Goal: Check status: Check status

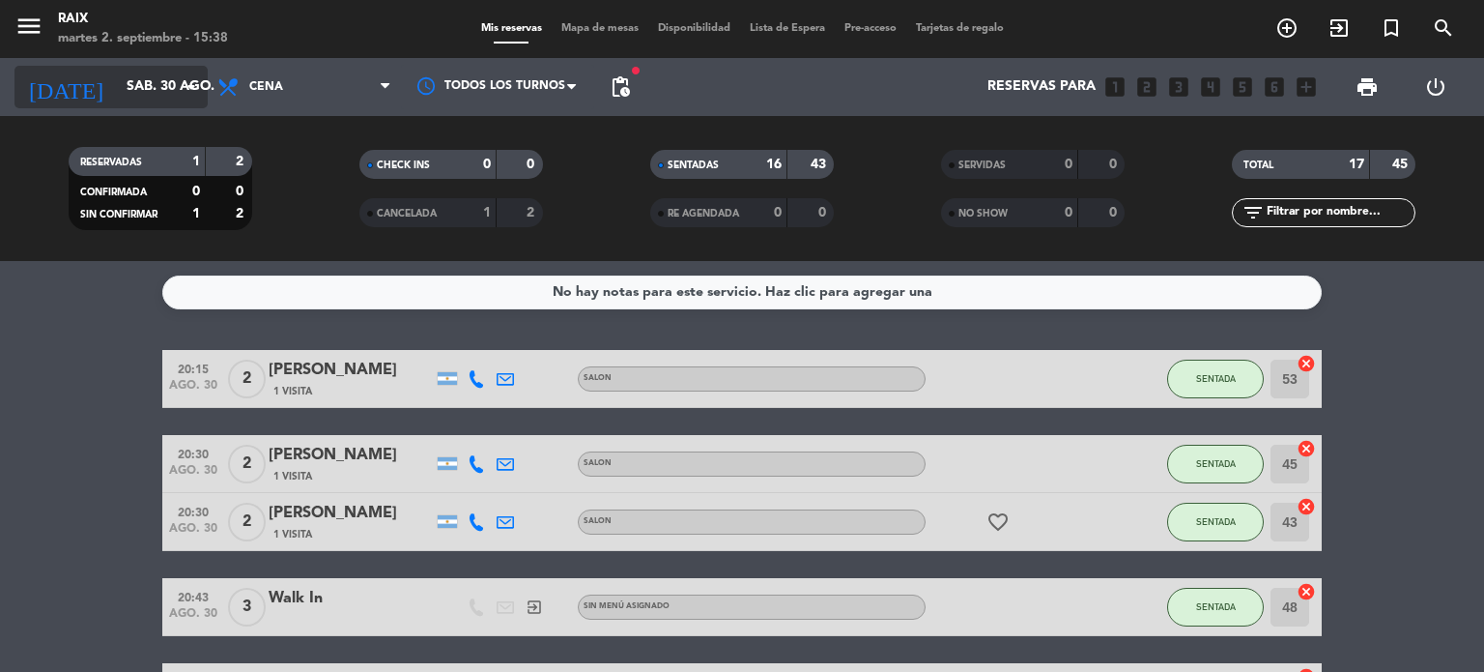
click at [200, 88] on icon "arrow_drop_down" at bounding box center [191, 86] width 23 height 23
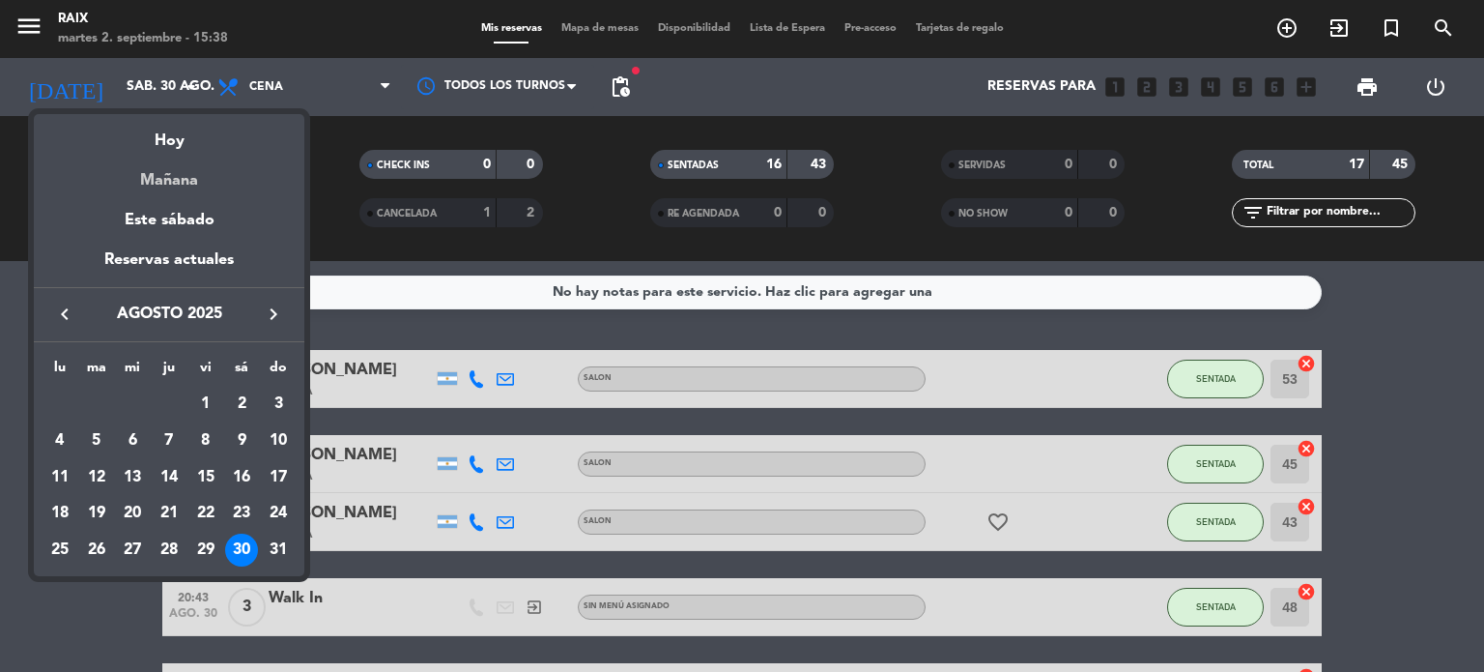
click at [168, 175] on div "Mañana" at bounding box center [169, 174] width 271 height 40
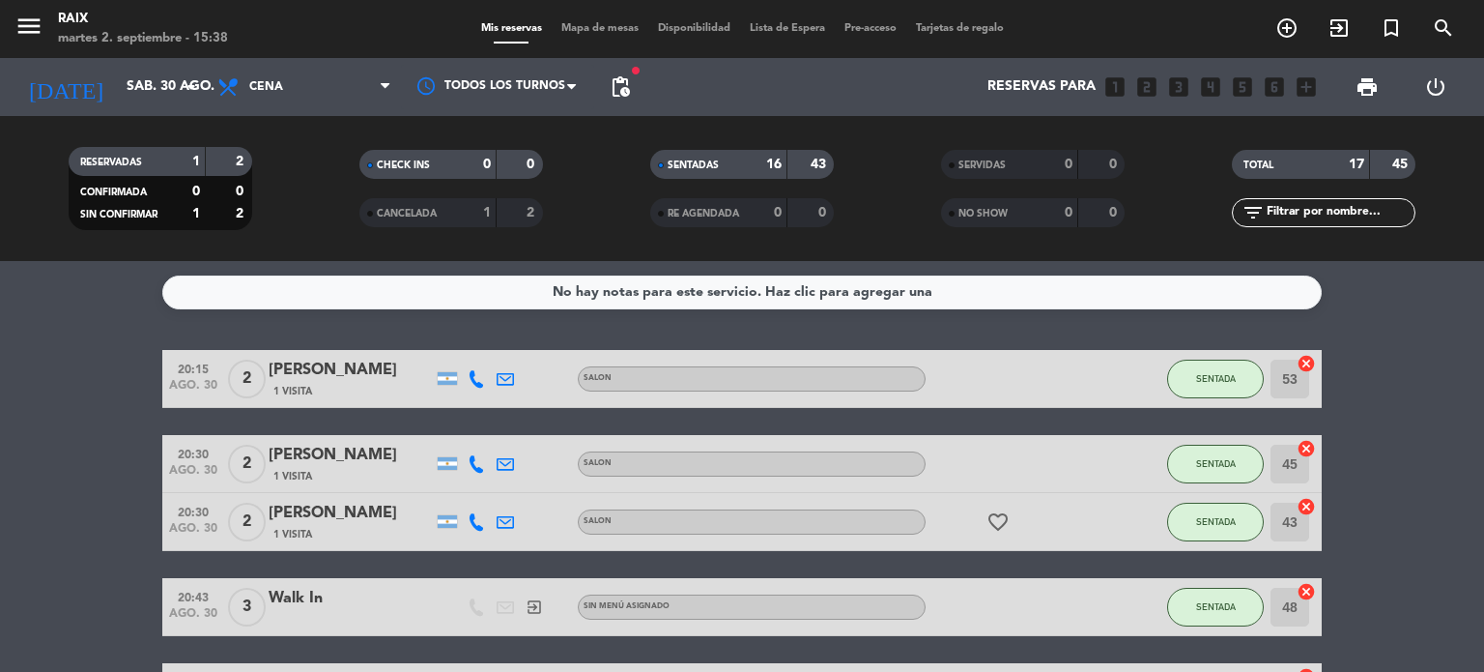
type input "[DATE]"
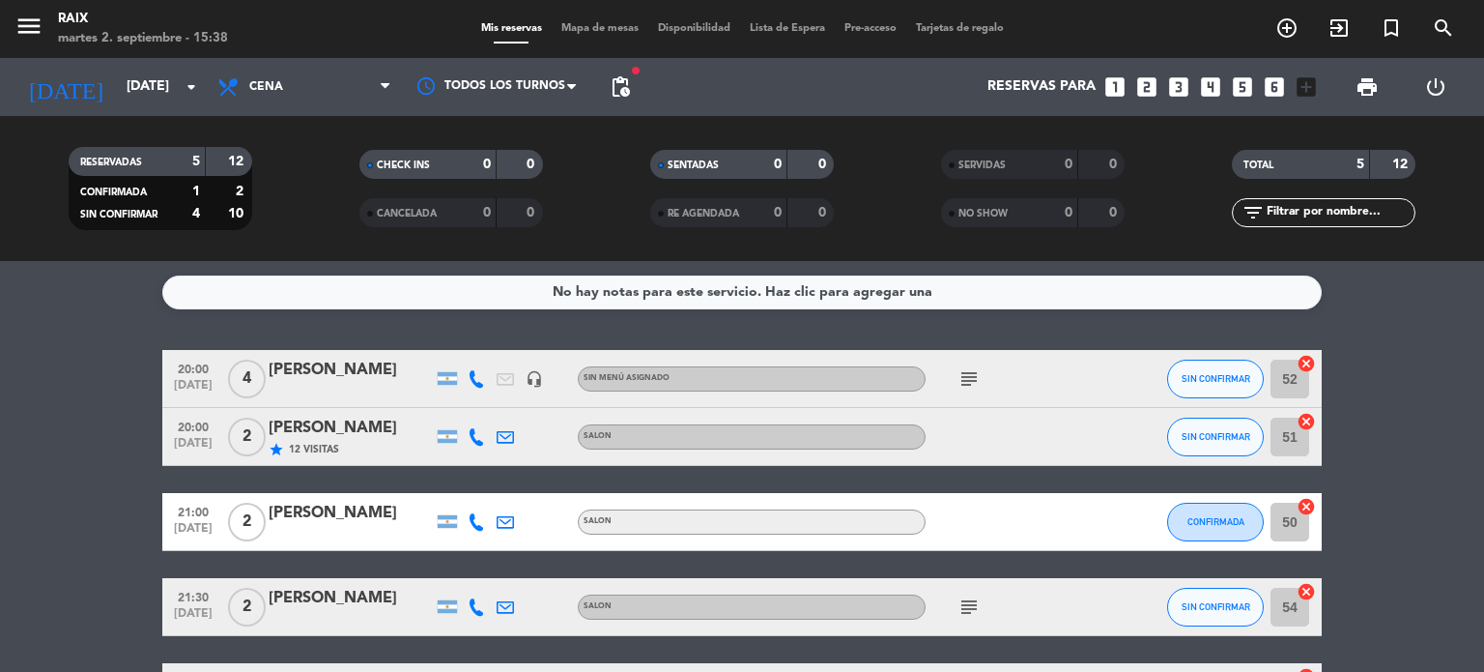
scroll to position [145, 0]
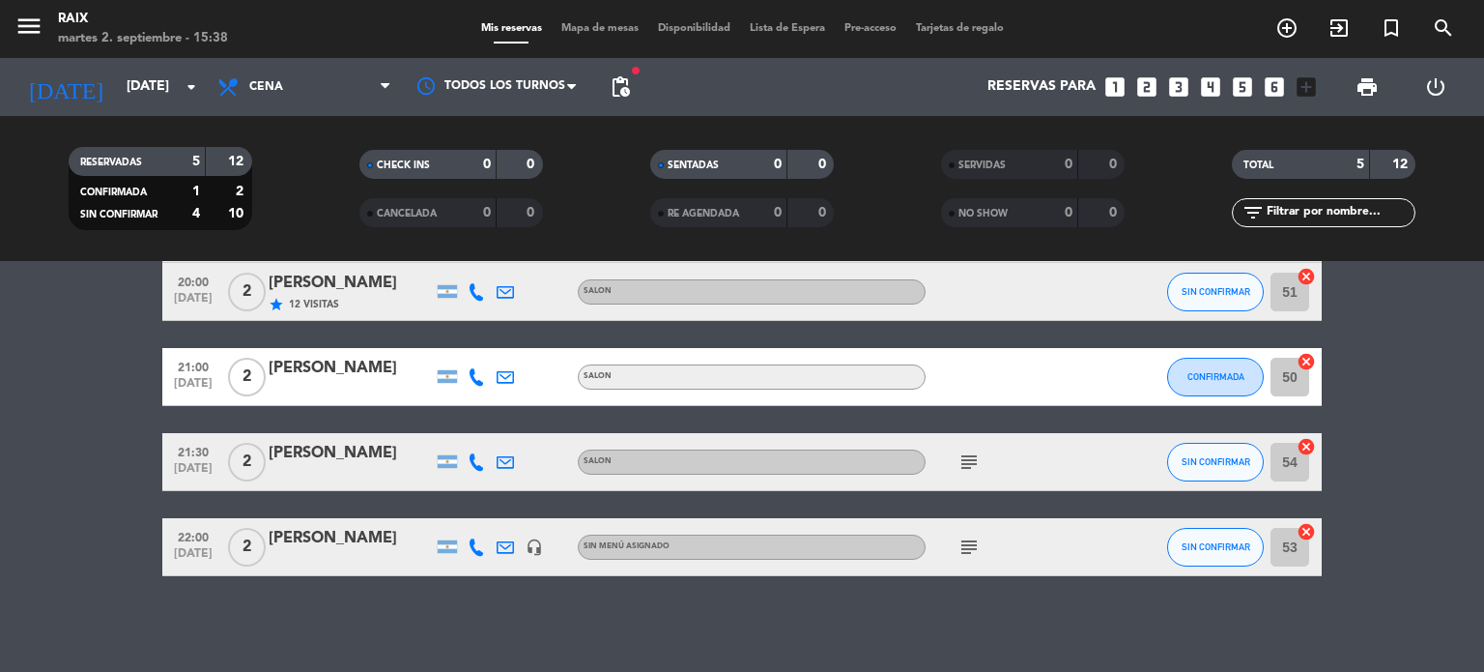
click at [961, 467] on icon "subject" at bounding box center [969, 461] width 23 height 23
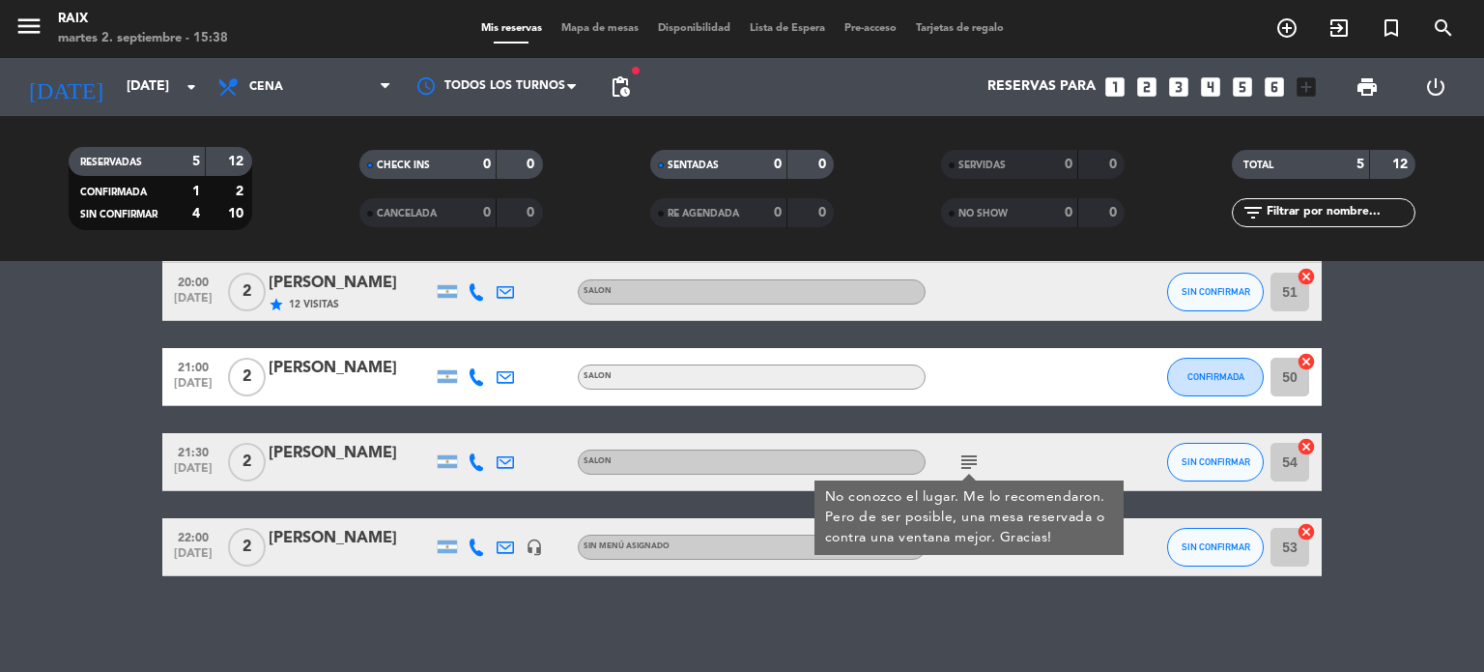
click at [955, 606] on div "No hay notas para este servicio. Haz clic para agregar una 20:00 [DATE] 4 [PERS…" at bounding box center [742, 466] width 1484 height 411
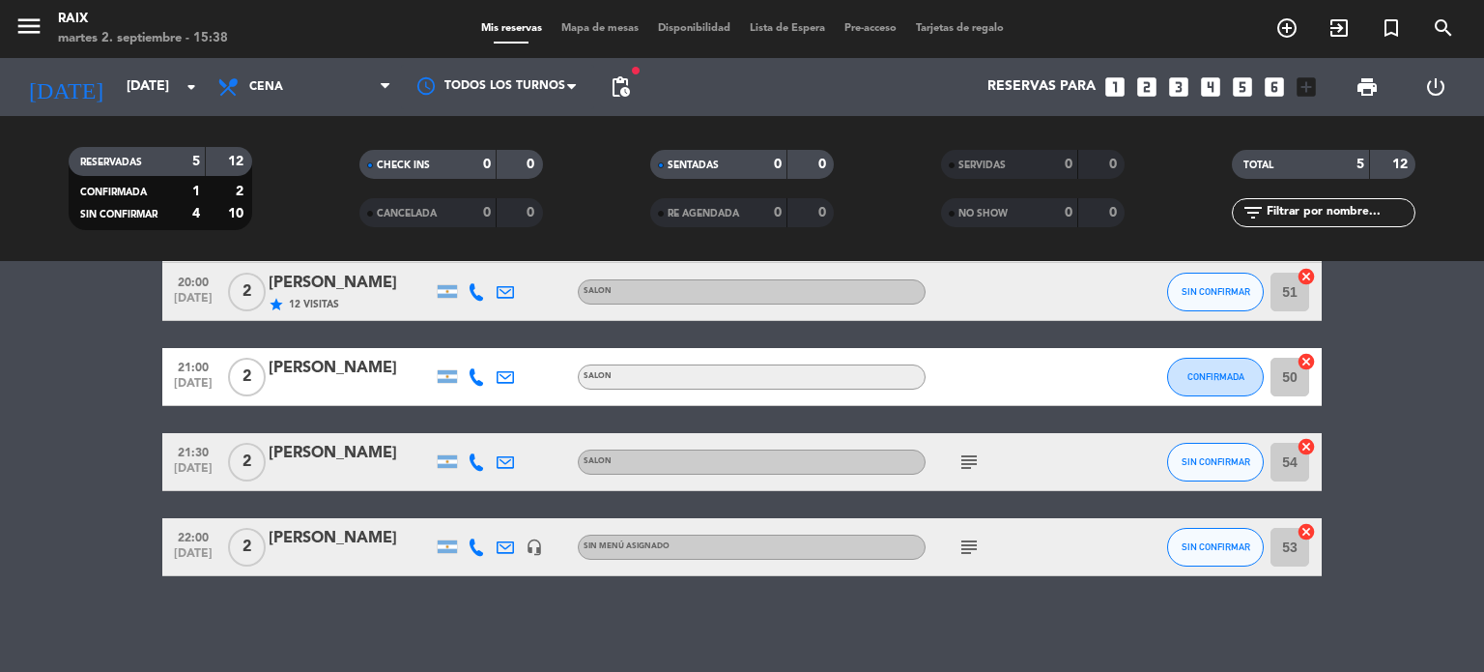
click at [965, 540] on icon "subject" at bounding box center [969, 546] width 23 height 23
click at [2, 484] on bookings-row "20:00 [DATE] 4 [PERSON_NAME] headset_mic Sin menú asignado subject SIN CONFIRMA…" at bounding box center [742, 390] width 1484 height 371
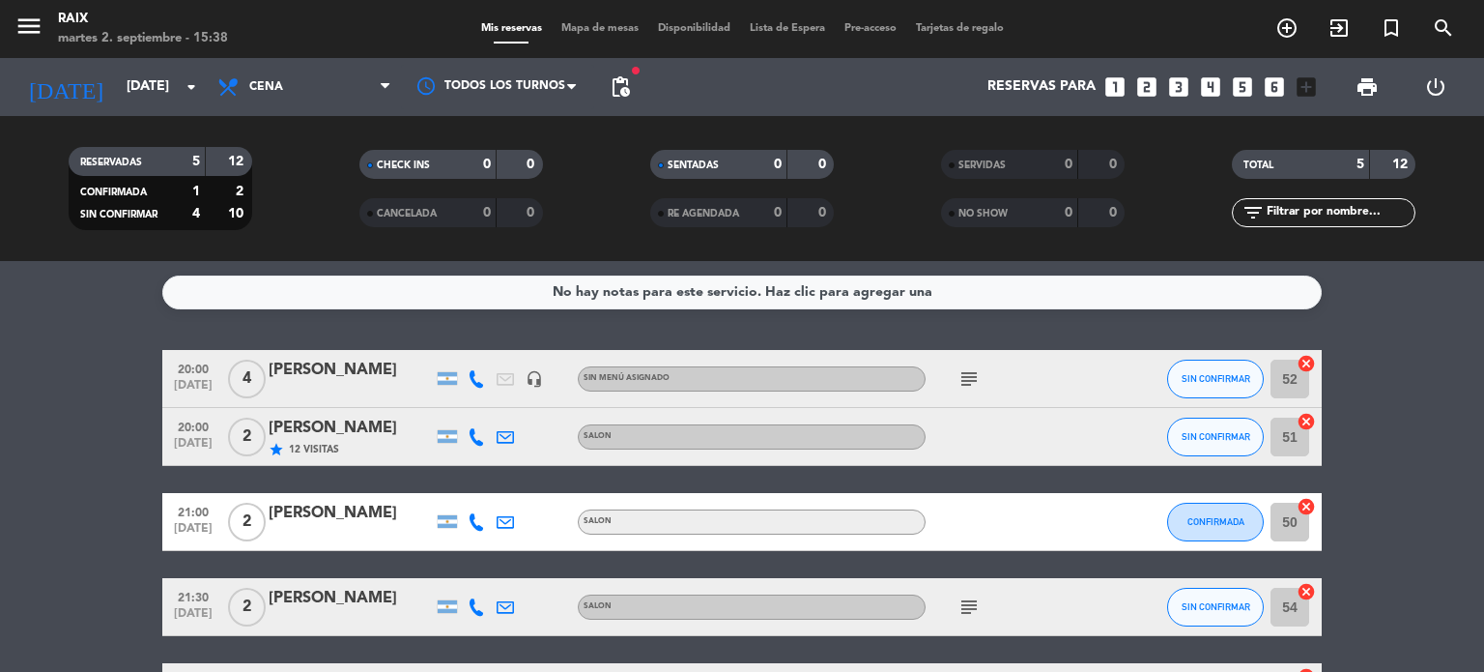
scroll to position [0, 0]
click at [628, 81] on span "pending_actions" at bounding box center [620, 86] width 23 height 23
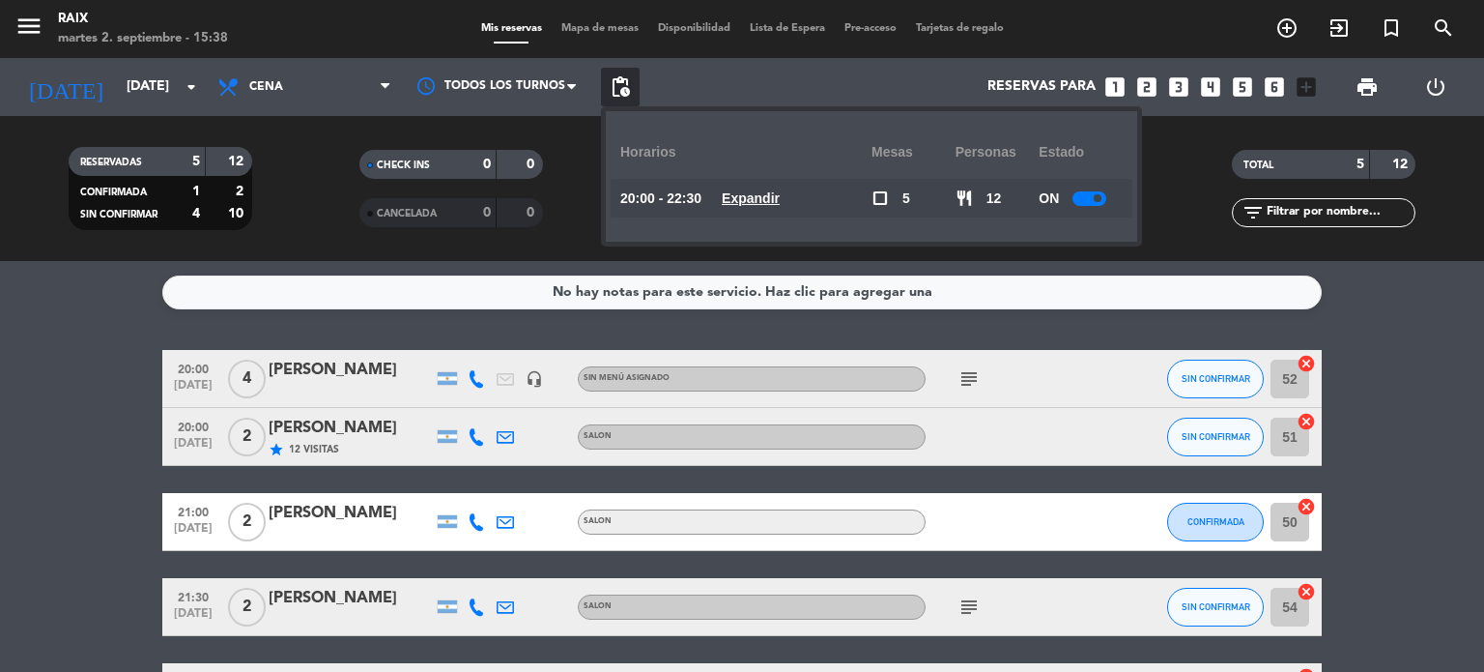
click at [780, 204] on u "Expandir" at bounding box center [751, 197] width 58 height 15
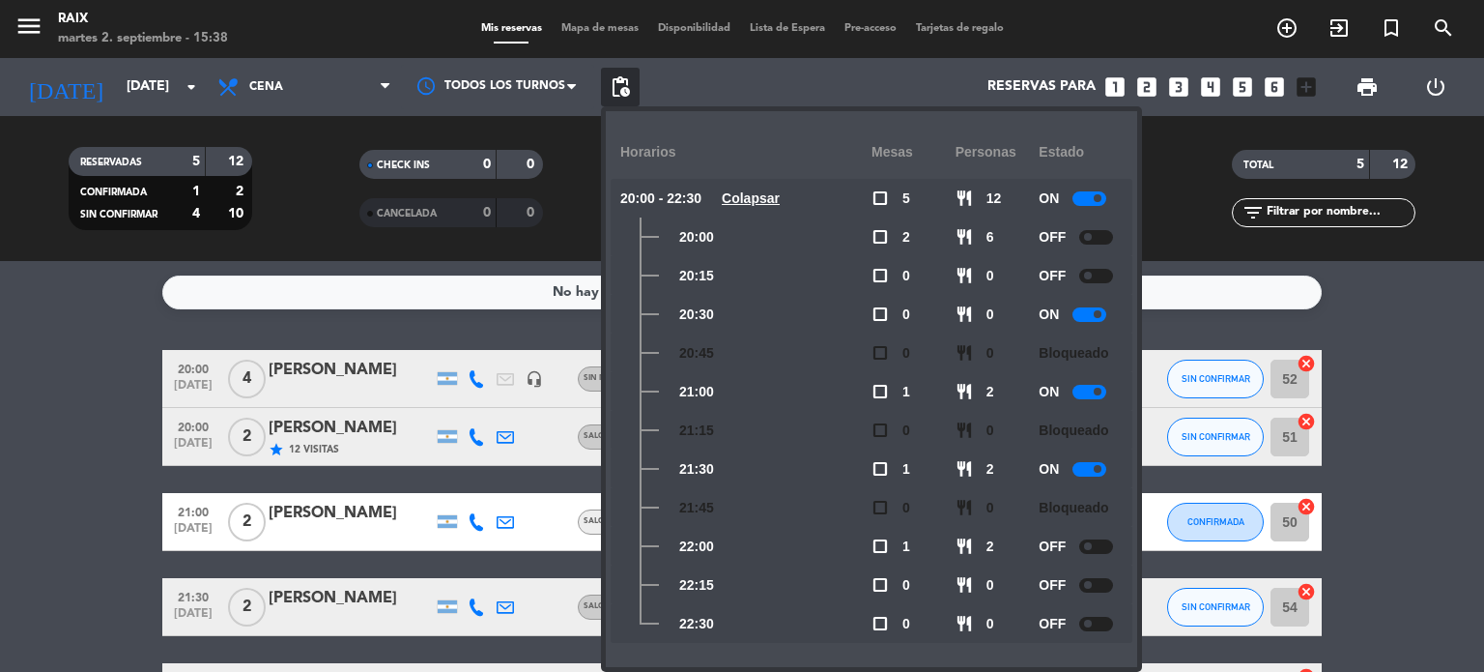
click at [0, 526] on bookings-row "20:00 [DATE] 4 [PERSON_NAME] headset_mic Sin menú asignado subject SIN CONFIRMA…" at bounding box center [742, 535] width 1484 height 371
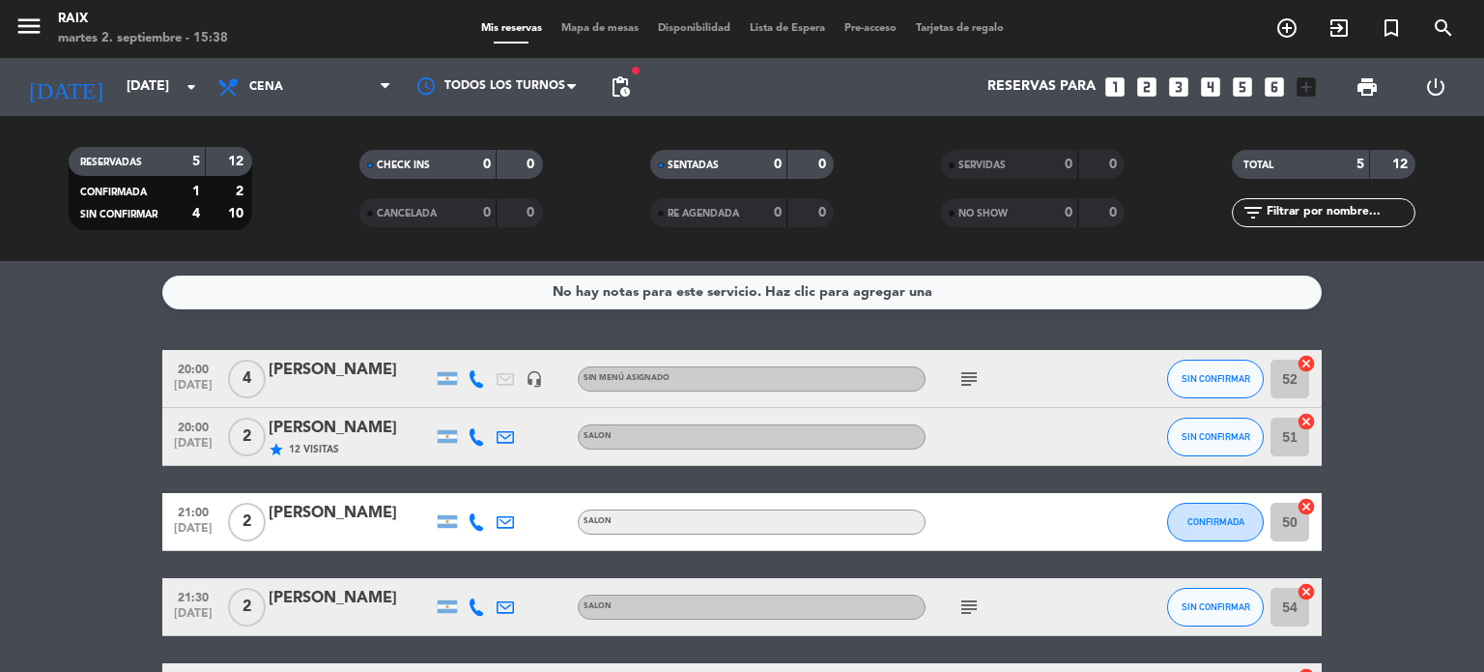
scroll to position [145, 0]
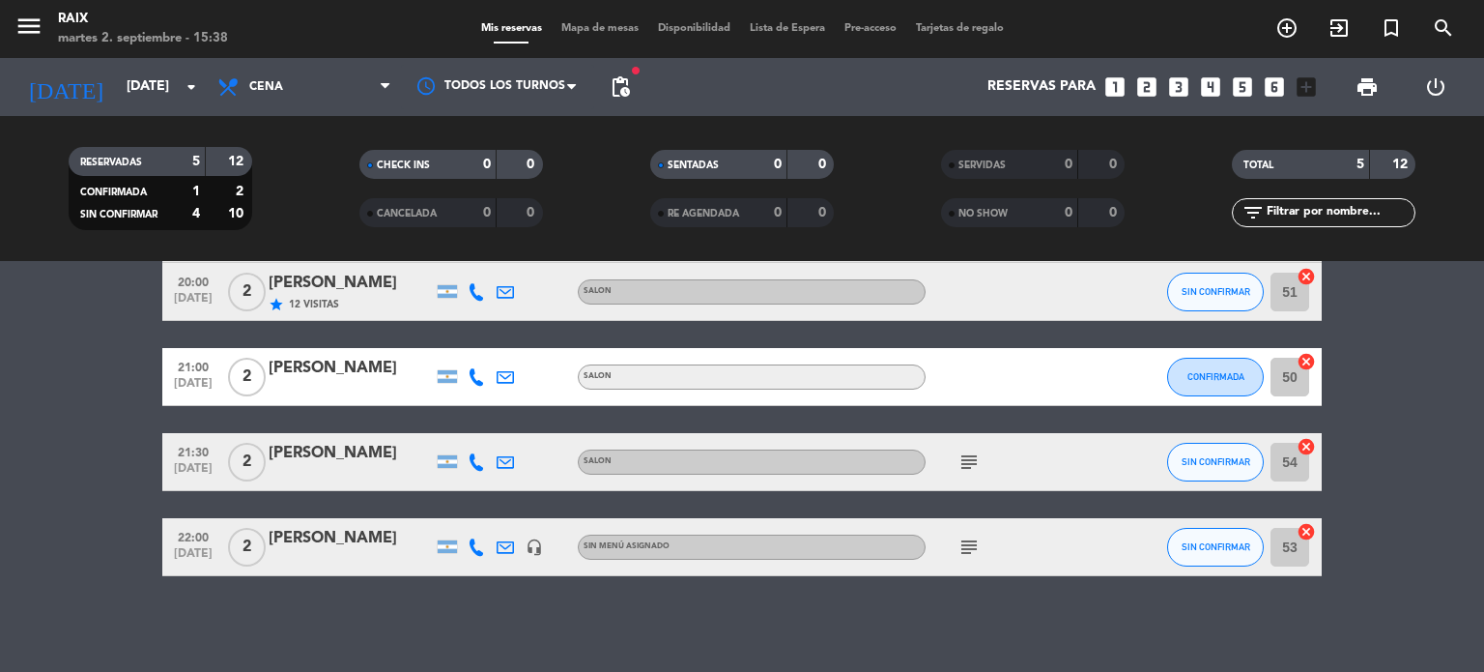
click at [201, 554] on span "[DATE]" at bounding box center [193, 558] width 48 height 22
click at [37, 490] on bookings-row "20:00 [DATE] 4 [PERSON_NAME] headset_mic Sin menú asignado subject SIN CONFIRMA…" at bounding box center [742, 390] width 1484 height 371
click at [628, 90] on span "pending_actions" at bounding box center [620, 86] width 23 height 23
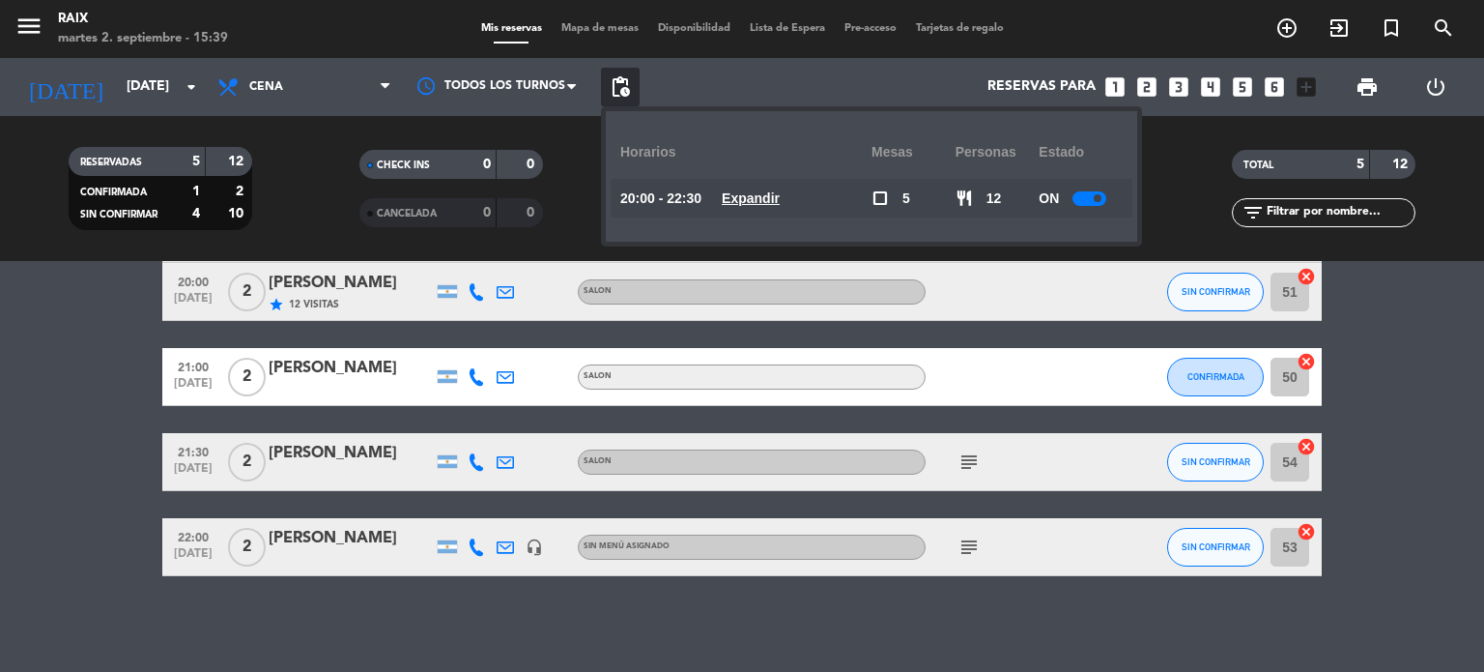
click at [753, 204] on u "Expandir" at bounding box center [751, 197] width 58 height 15
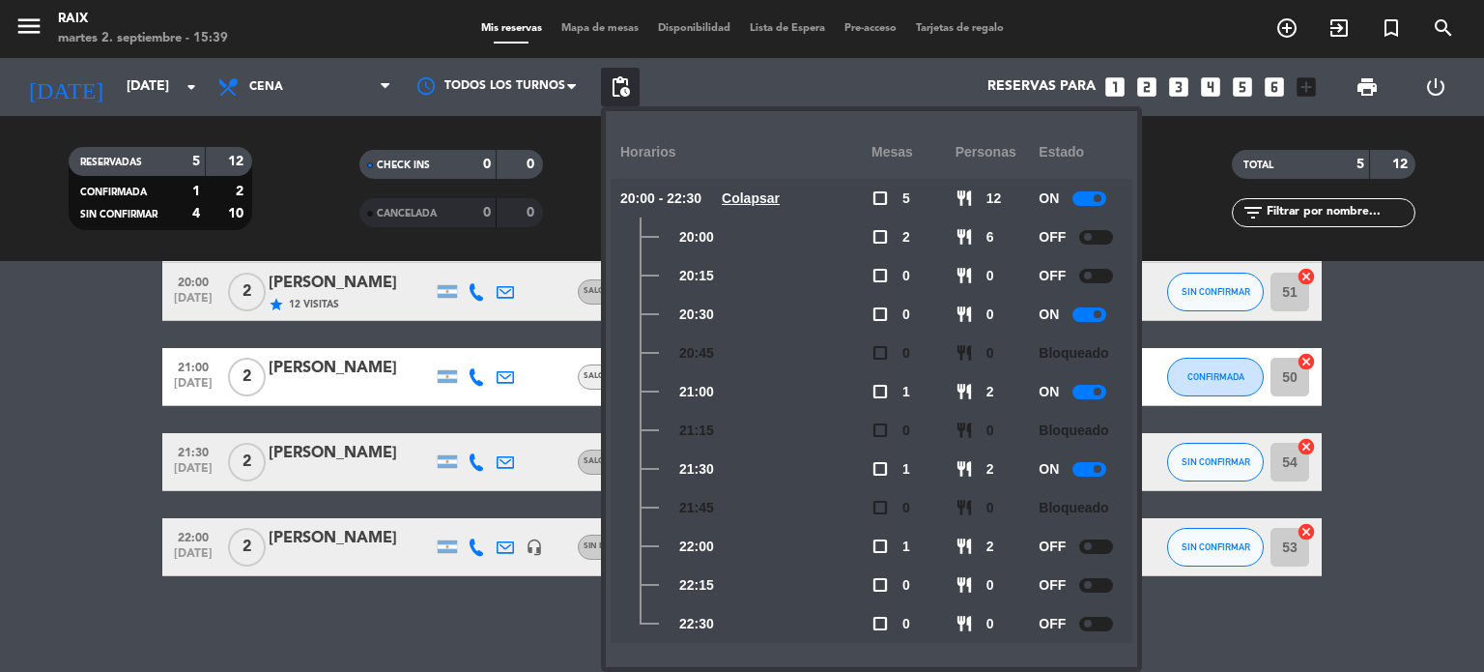
click at [19, 602] on div "No hay notas para este servicio. Haz clic para agregar una 20:00 [DATE] 4 [PERS…" at bounding box center [742, 466] width 1484 height 411
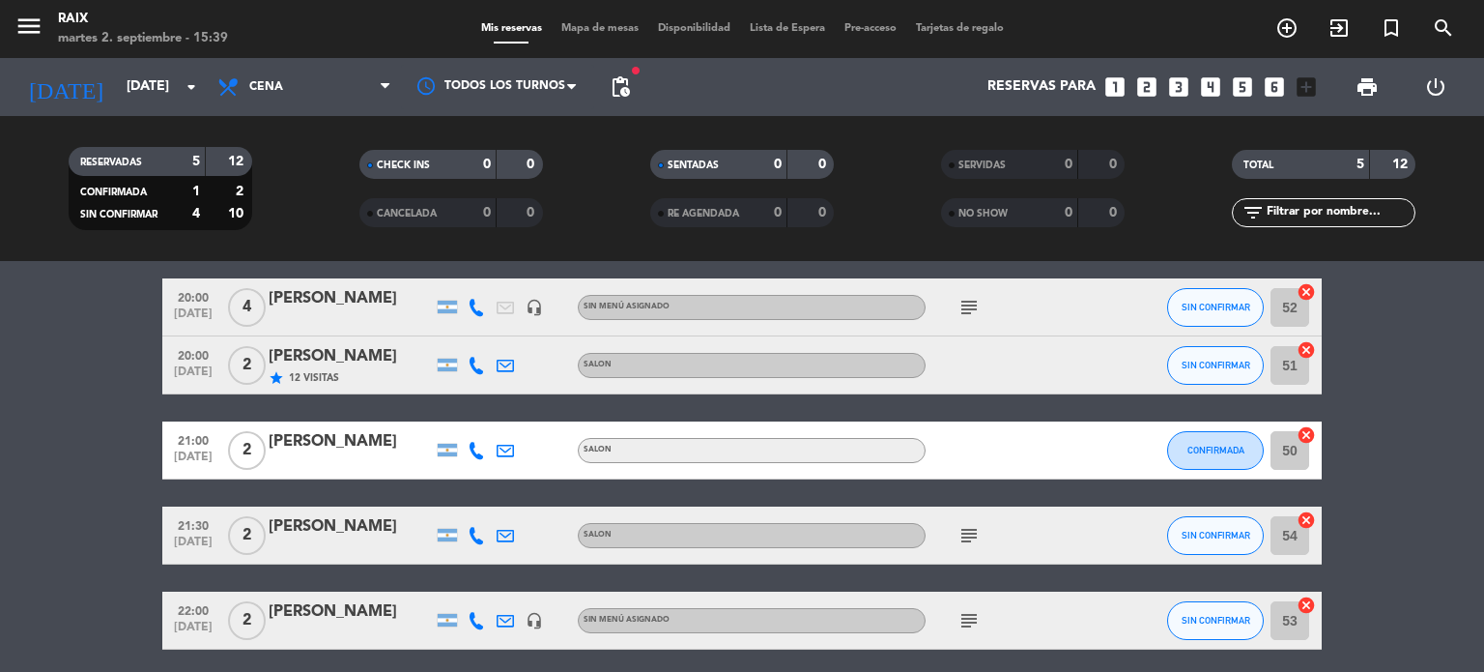
scroll to position [0, 0]
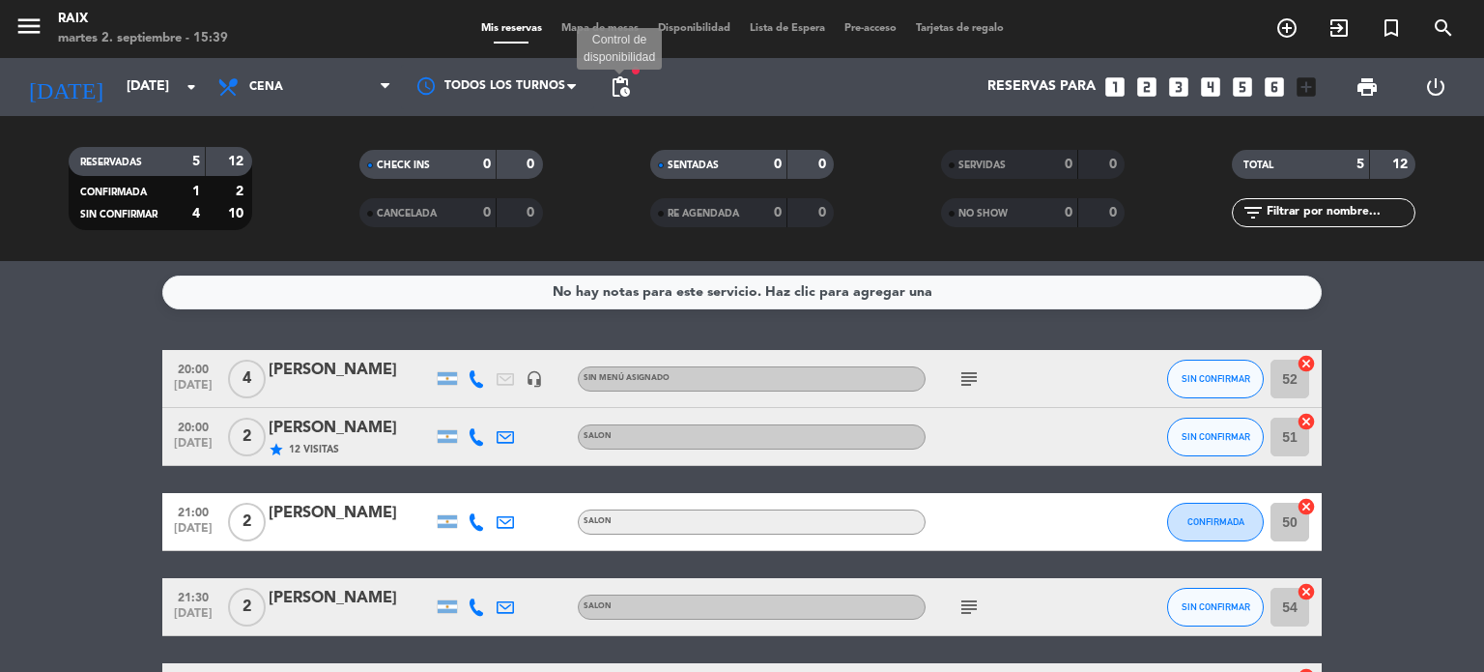
click at [627, 87] on span "pending_actions" at bounding box center [620, 86] width 23 height 23
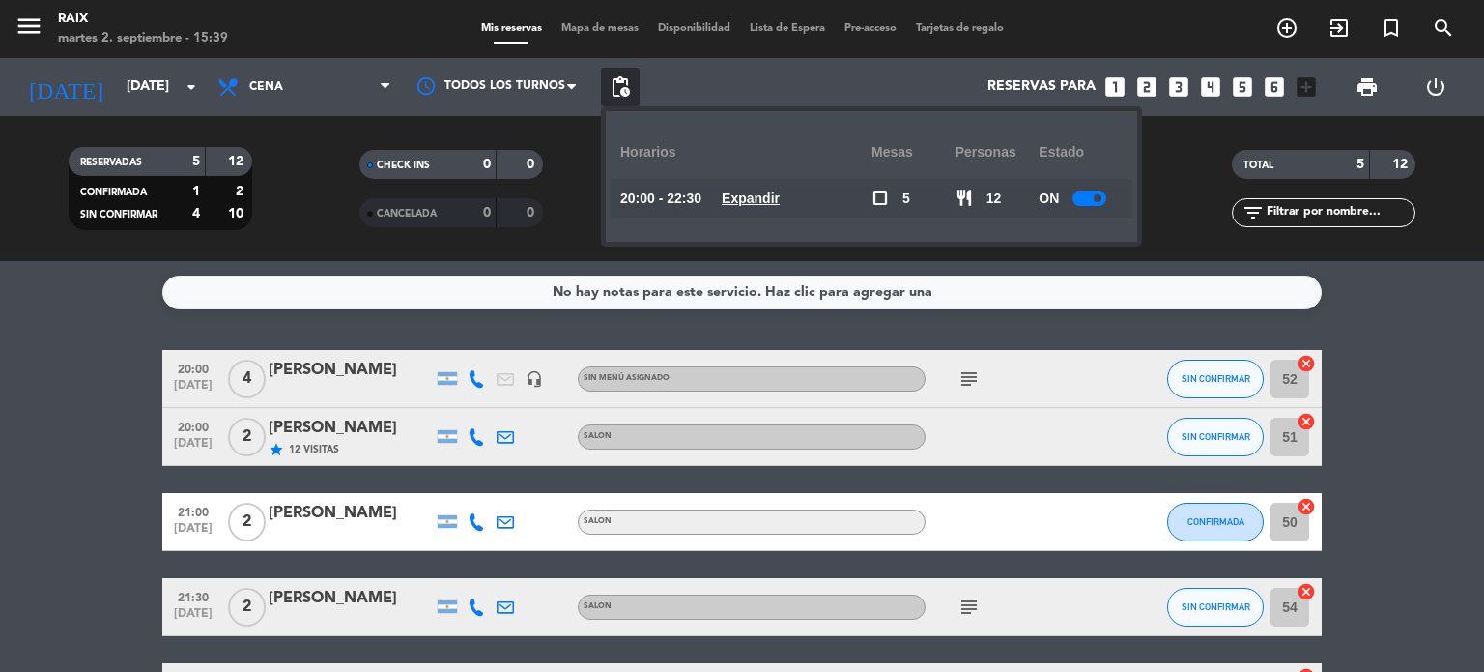
click at [761, 206] on u "Expandir" at bounding box center [751, 197] width 58 height 15
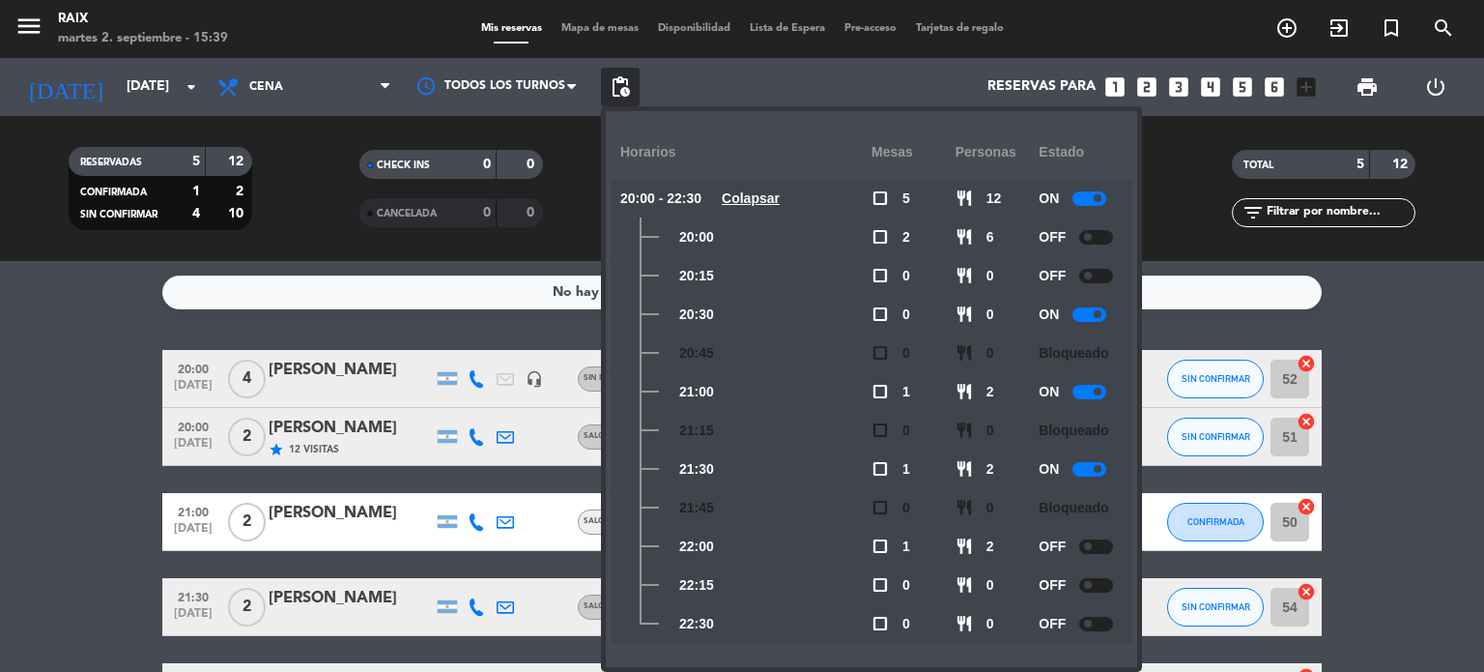
click at [0, 477] on bookings-row "20:00 [DATE] 4 [PERSON_NAME] headset_mic Sin menú asignado subject SIN CONFIRMA…" at bounding box center [742, 535] width 1484 height 371
